Goal: Information Seeking & Learning: Learn about a topic

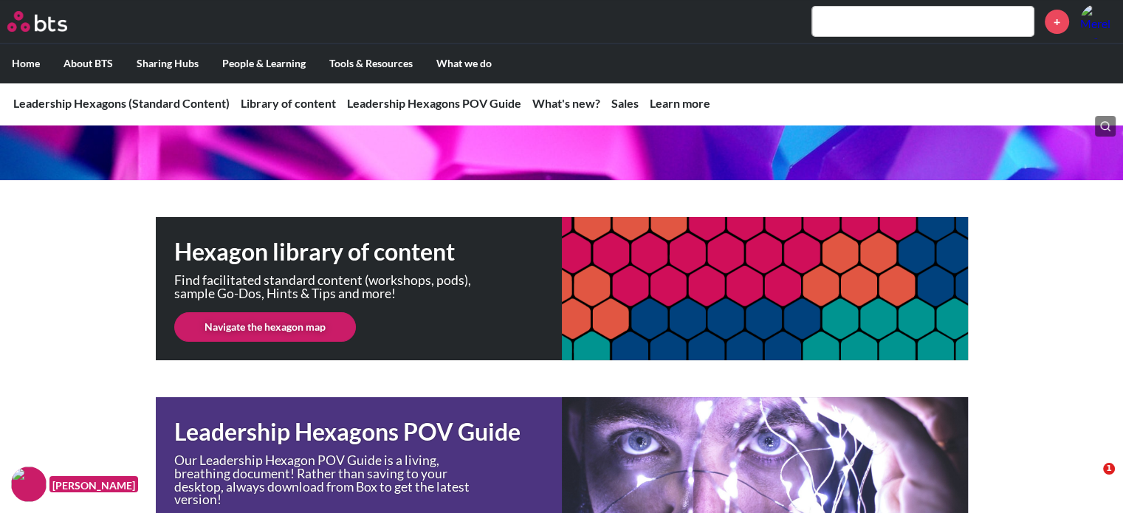
scroll to position [221, 0]
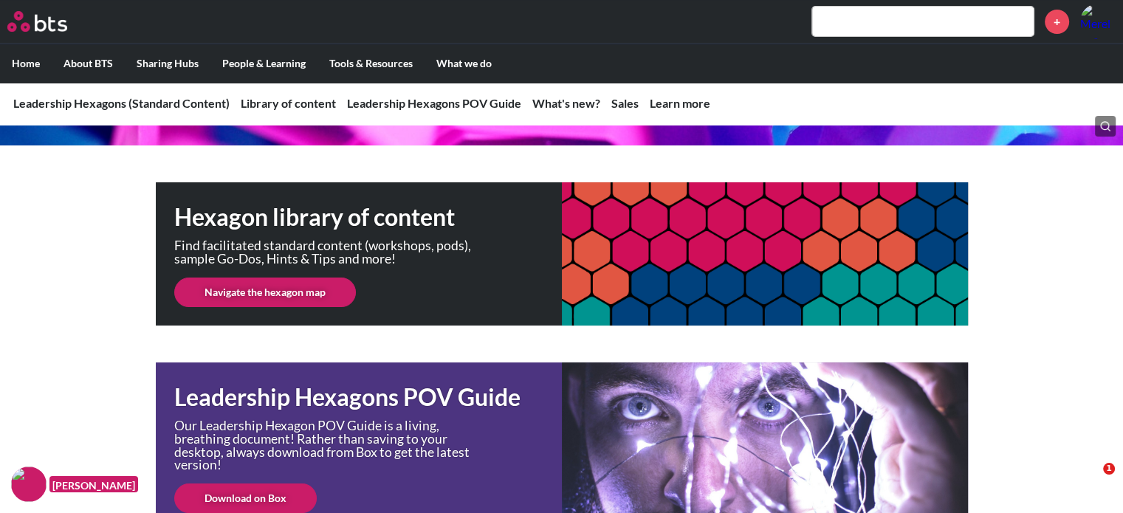
click at [267, 288] on link "Navigate the hexagon map" at bounding box center [265, 293] width 182 height 30
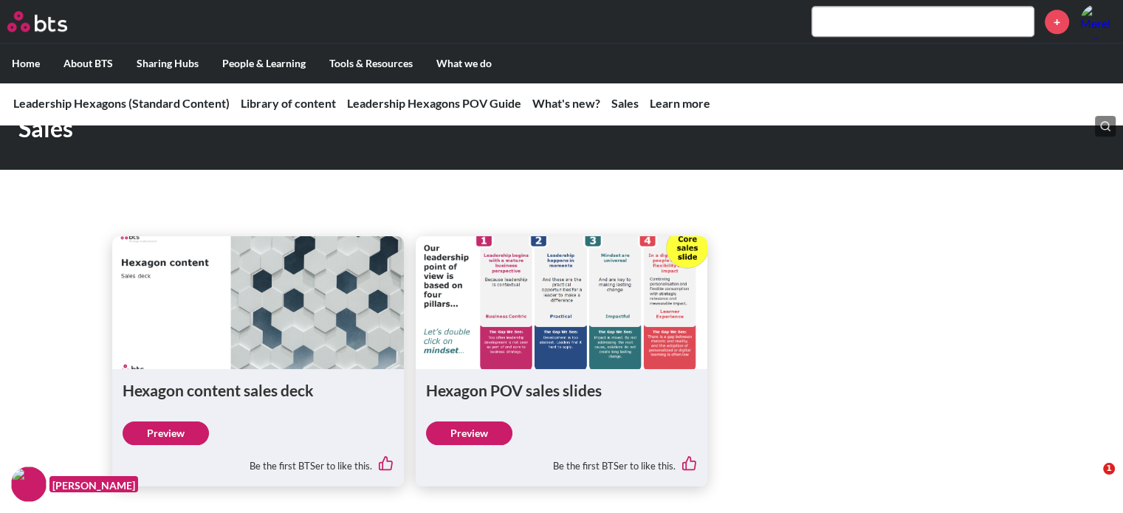
scroll to position [1772, 0]
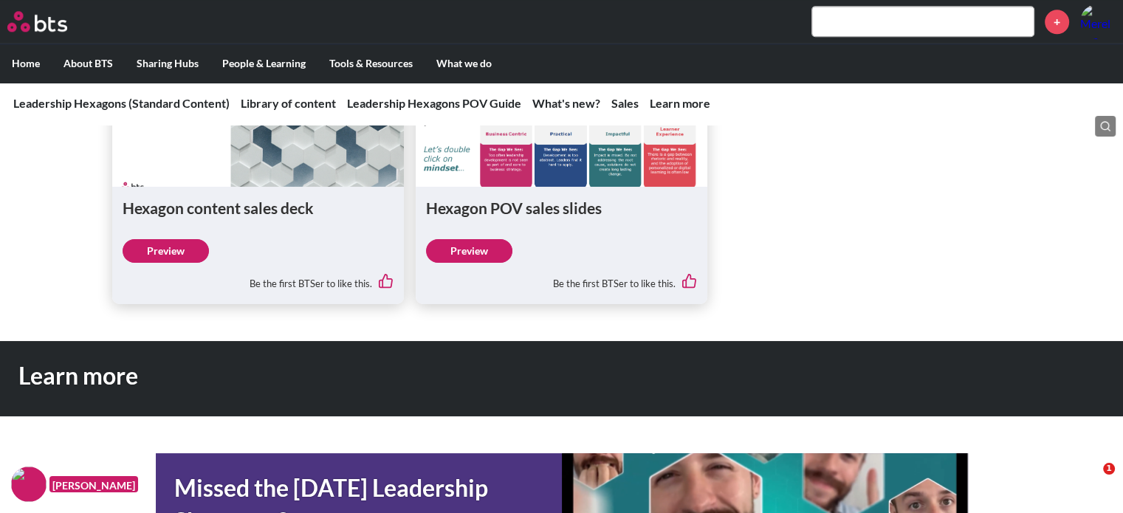
click at [156, 247] on link "Preview" at bounding box center [166, 251] width 86 height 24
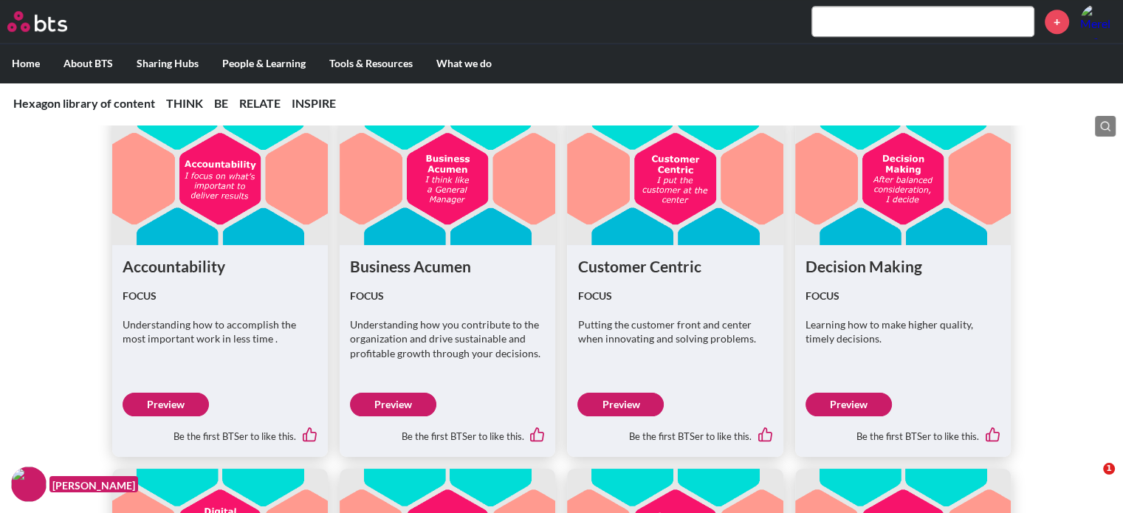
scroll to position [1107, 0]
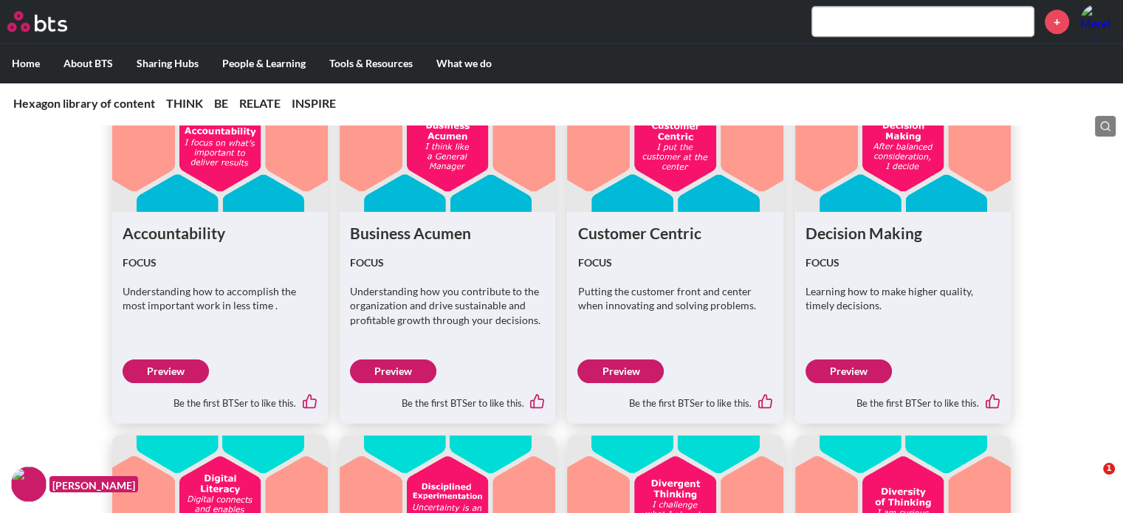
click at [183, 364] on link "Preview" at bounding box center [166, 371] width 86 height 24
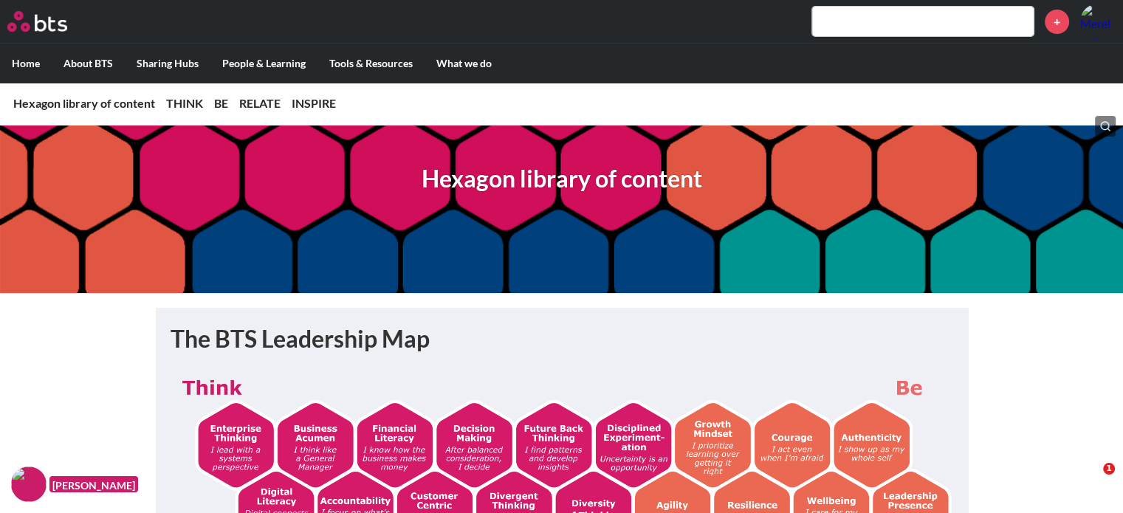
scroll to position [443, 0]
